Goal: Communication & Community: Answer question/provide support

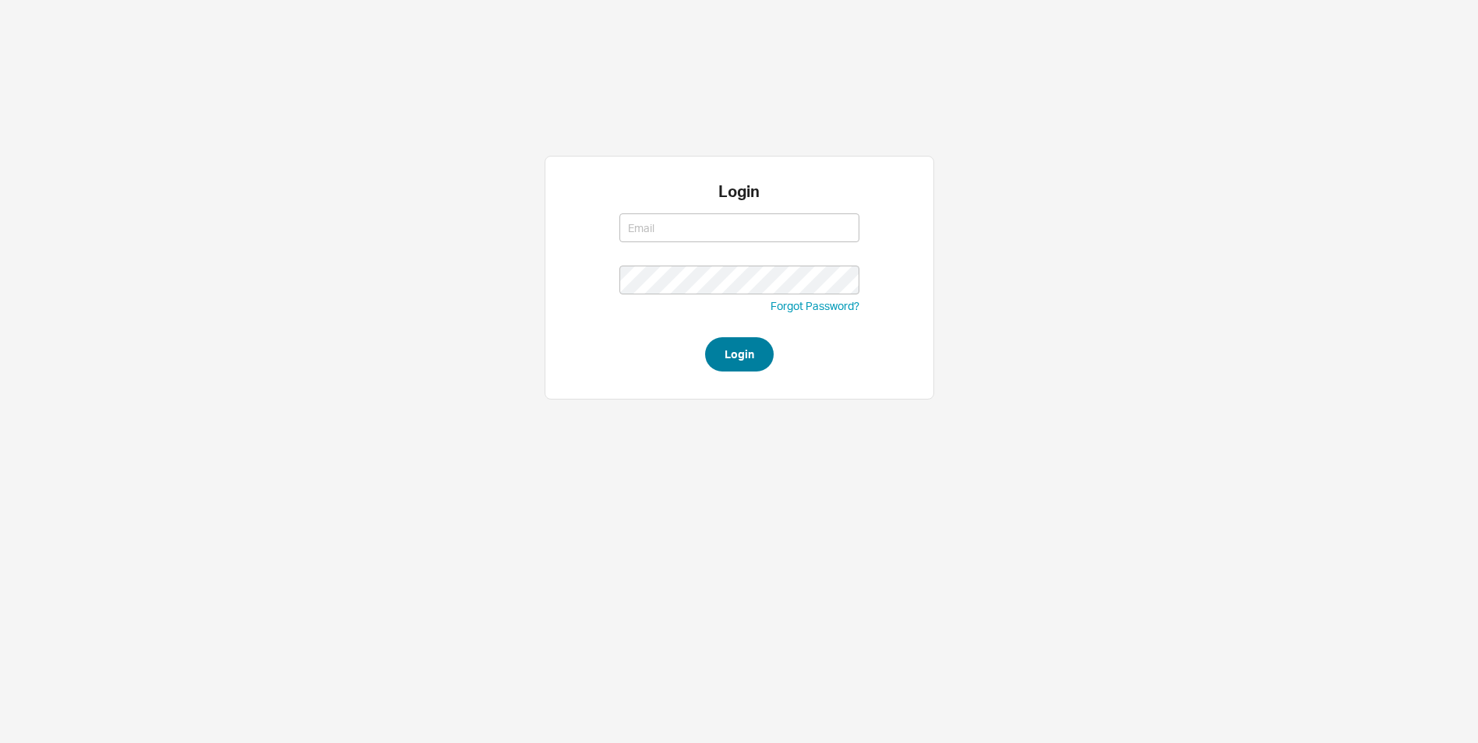
type input "[EMAIL_ADDRESS][DOMAIN_NAME]"
click at [753, 361] on button "Login" at bounding box center [739, 354] width 69 height 34
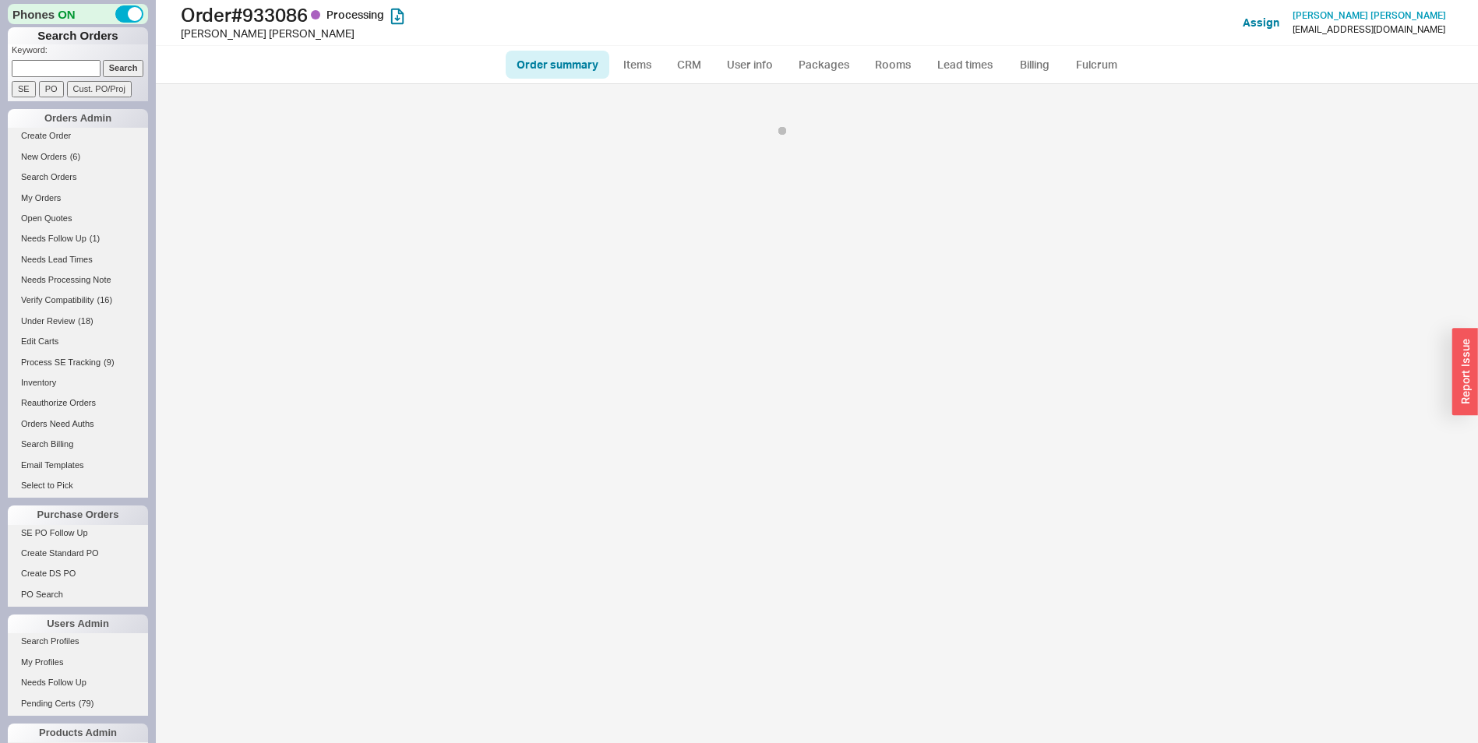
select select "LOW"
select select "3"
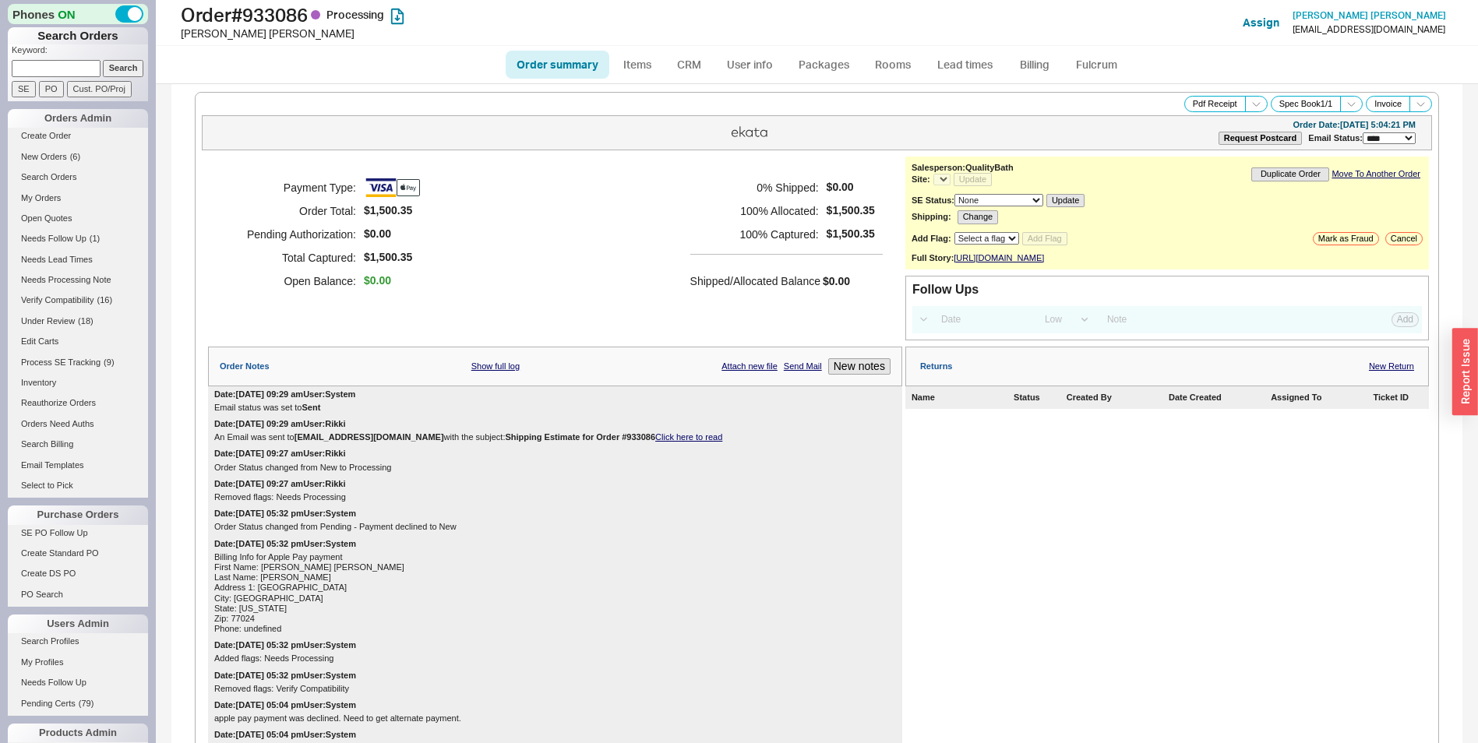
select select "*"
click at [688, 64] on link "CRM" at bounding box center [689, 65] width 46 height 28
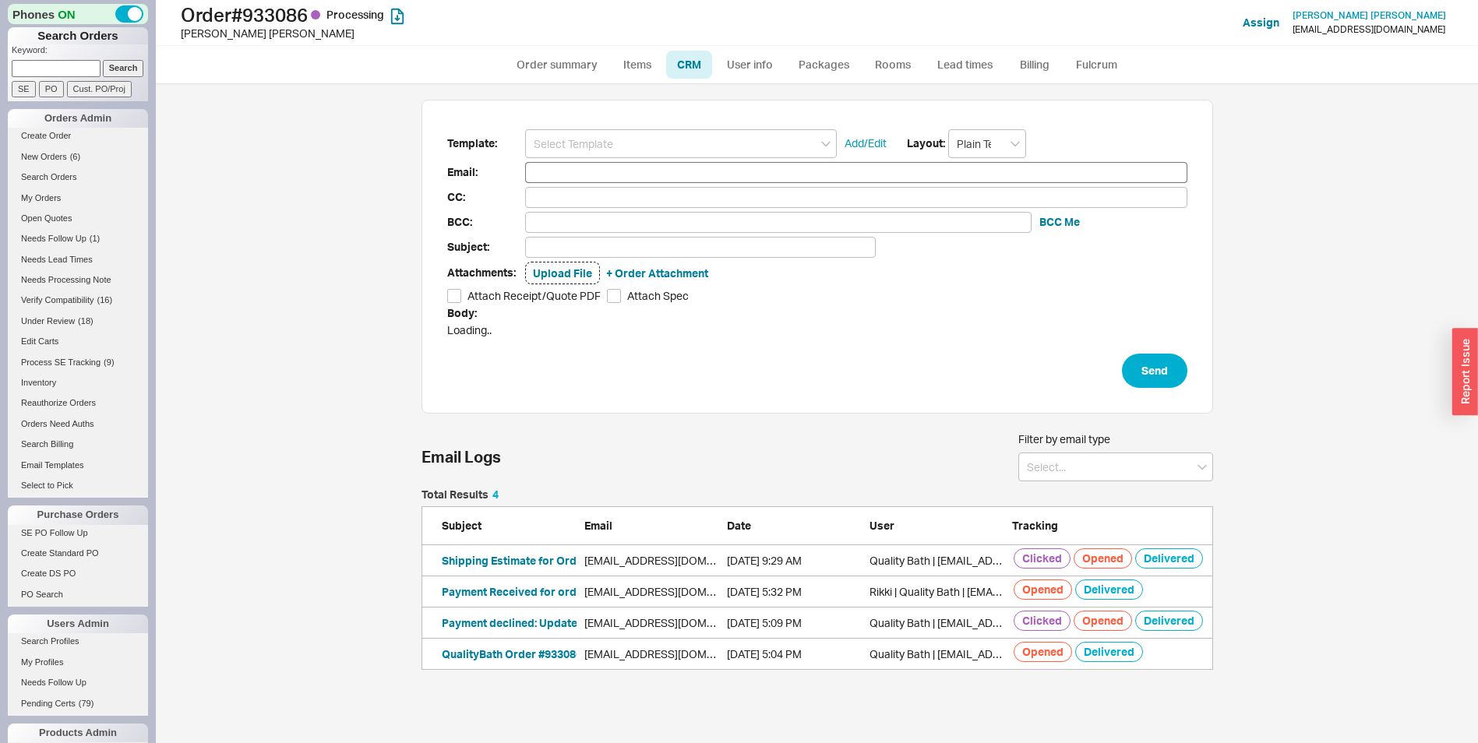
scroll to position [648, 1299]
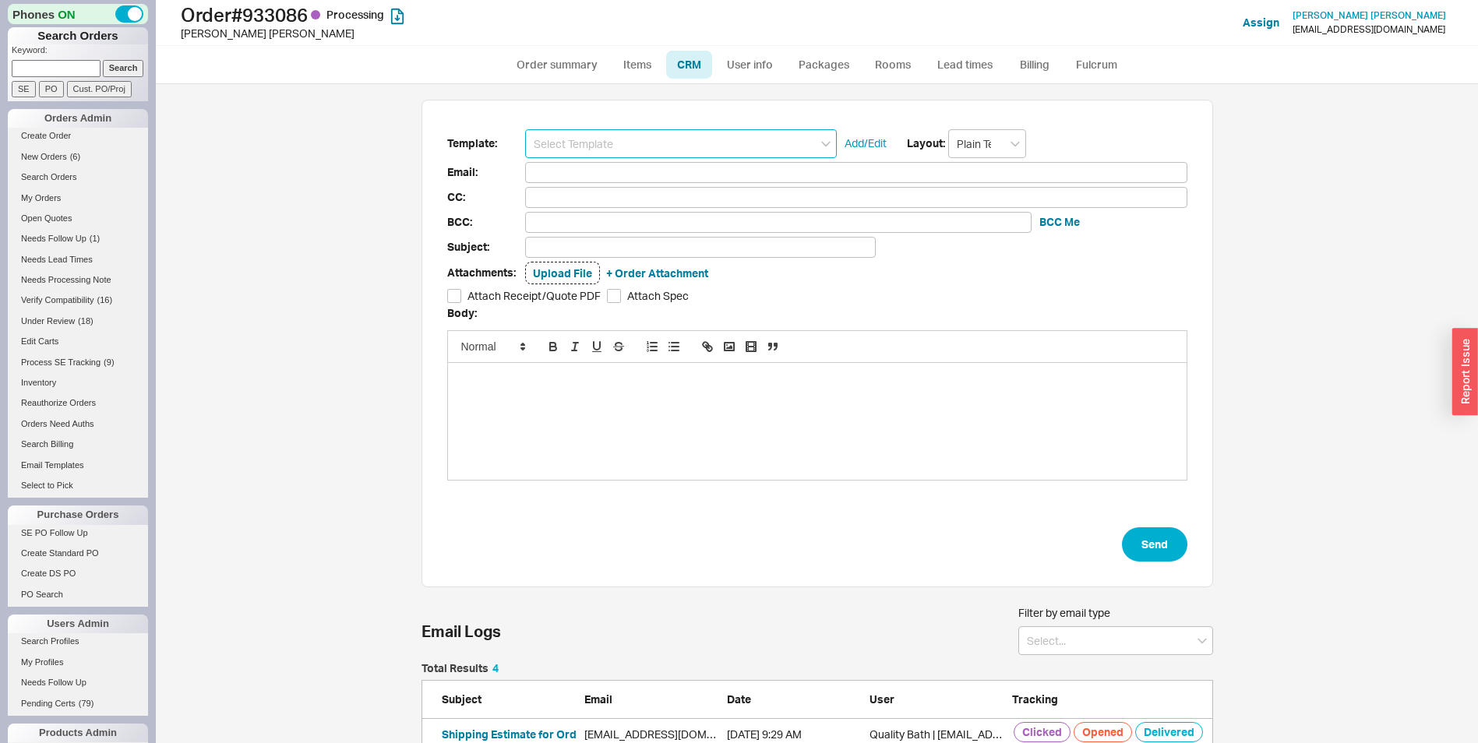
click at [594, 131] on input at bounding box center [681, 143] width 312 height 29
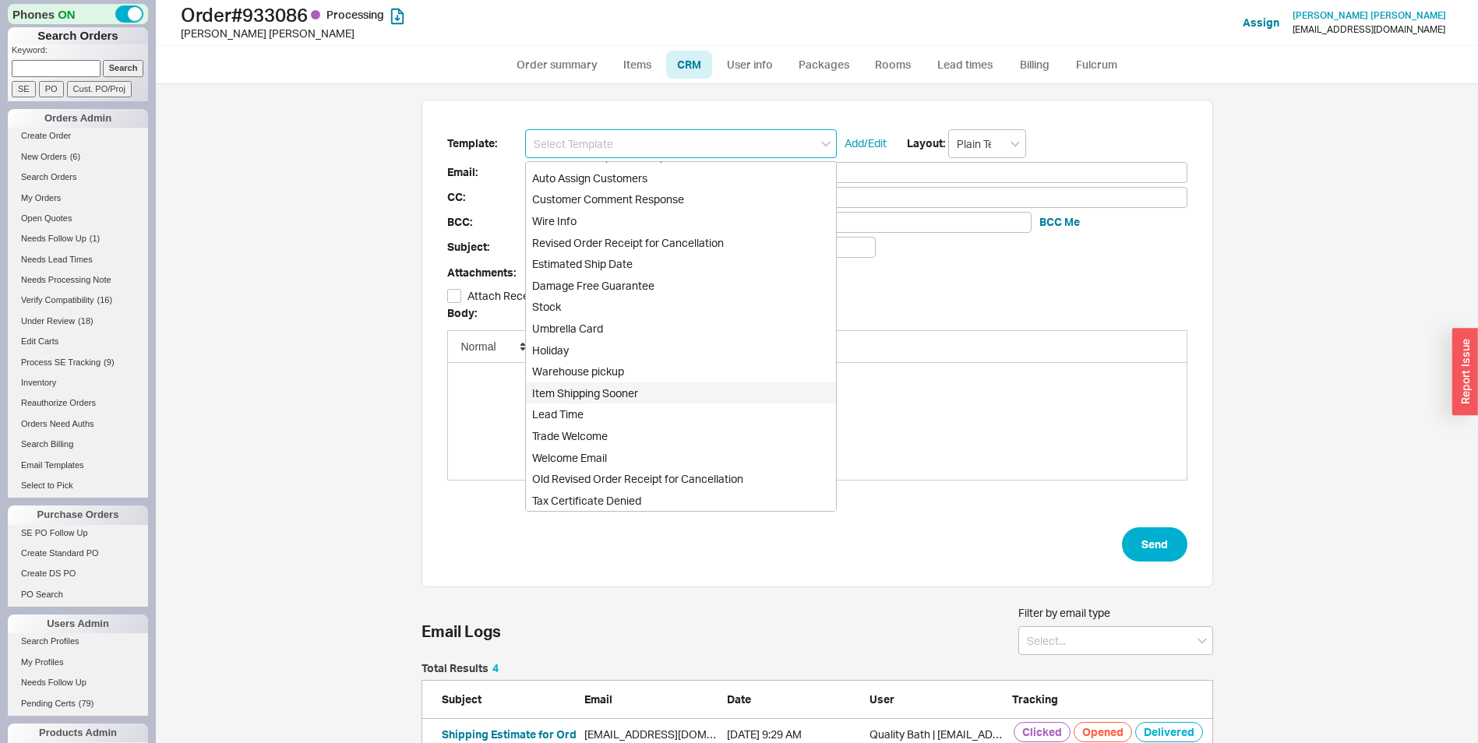
scroll to position [116, 0]
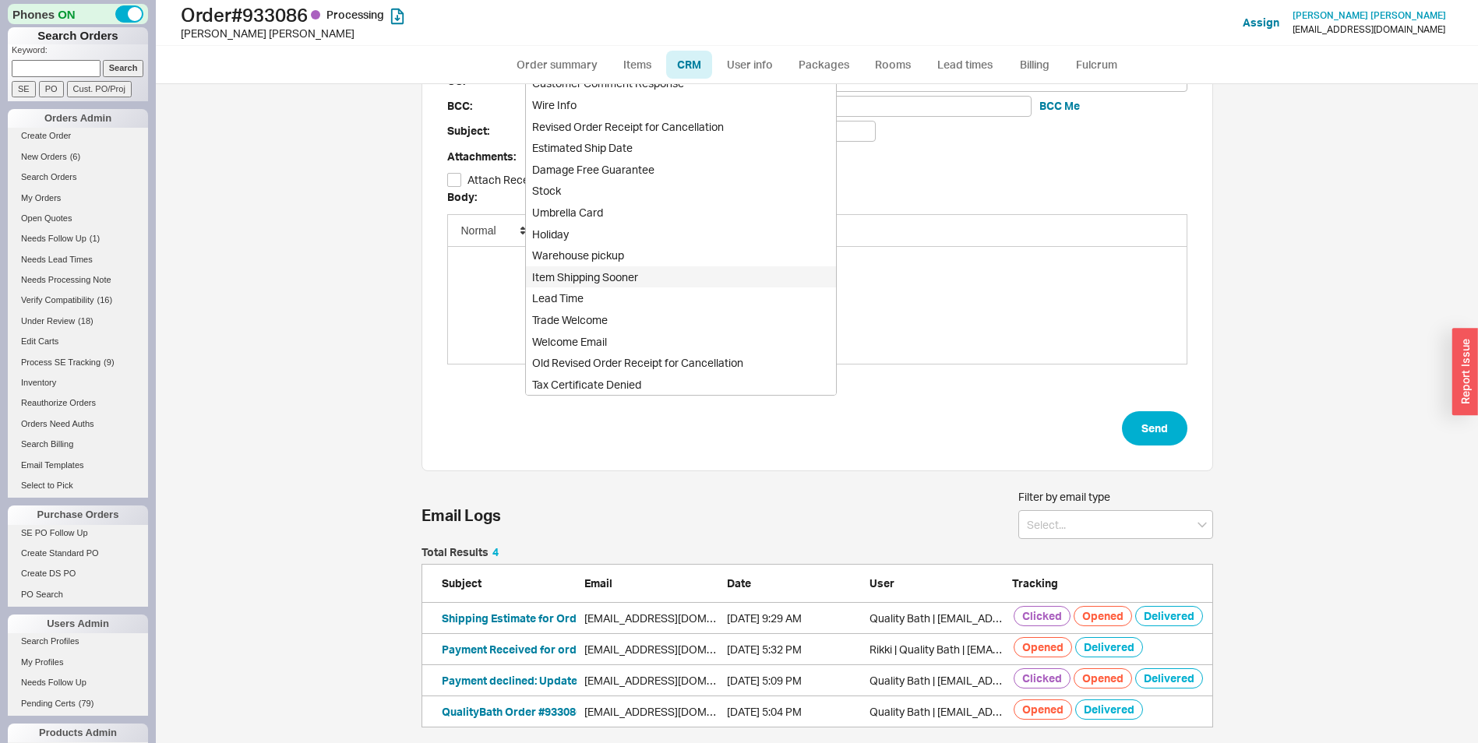
click at [601, 285] on div "Item Shipping Sooner" at bounding box center [681, 277] width 310 height 22
type input "allisadiana@yahoo.com"
type input "Regarding Order #933086"
type input "Item Shipping Sooner"
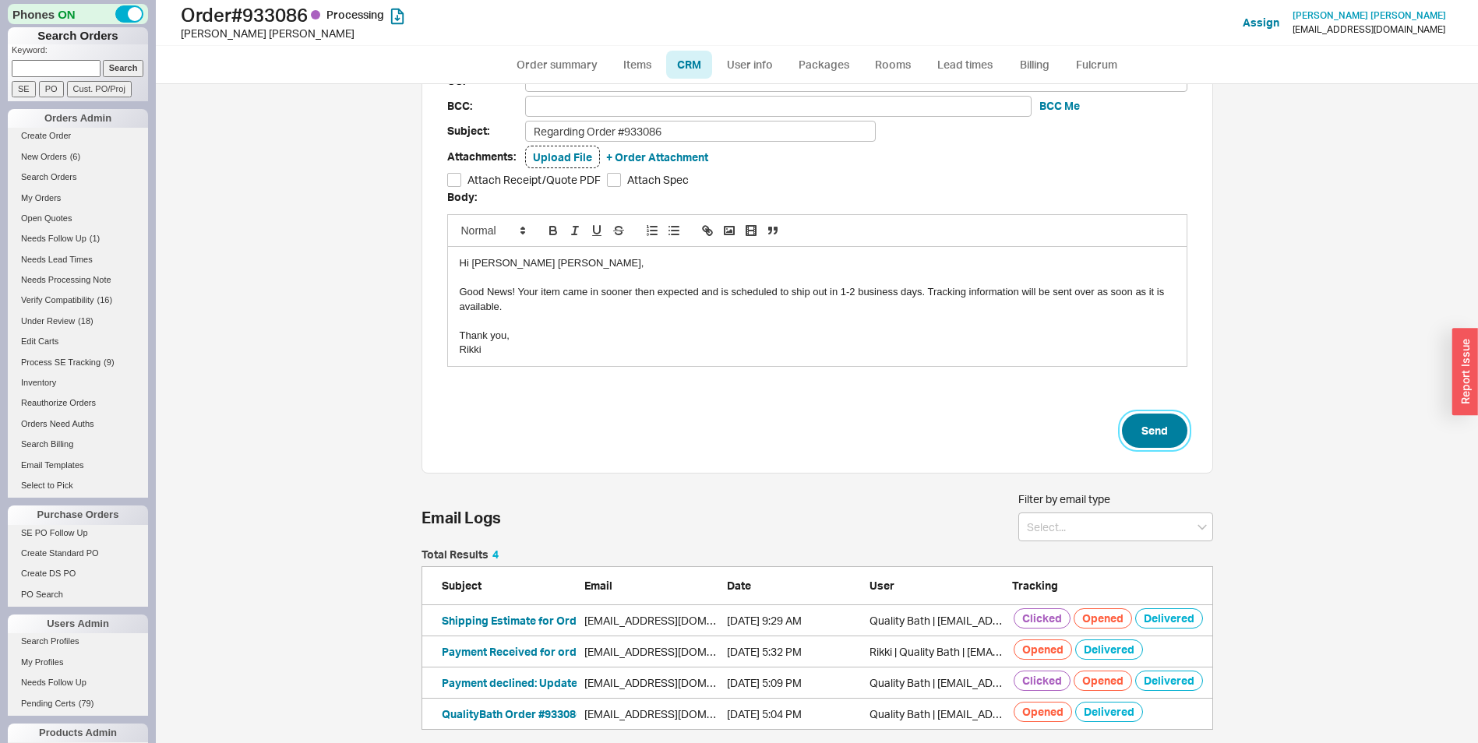
click at [1157, 422] on button "Send" at bounding box center [1154, 431] width 65 height 34
select select "*"
select select "LOW"
select select "3"
